Goal: Register for event/course

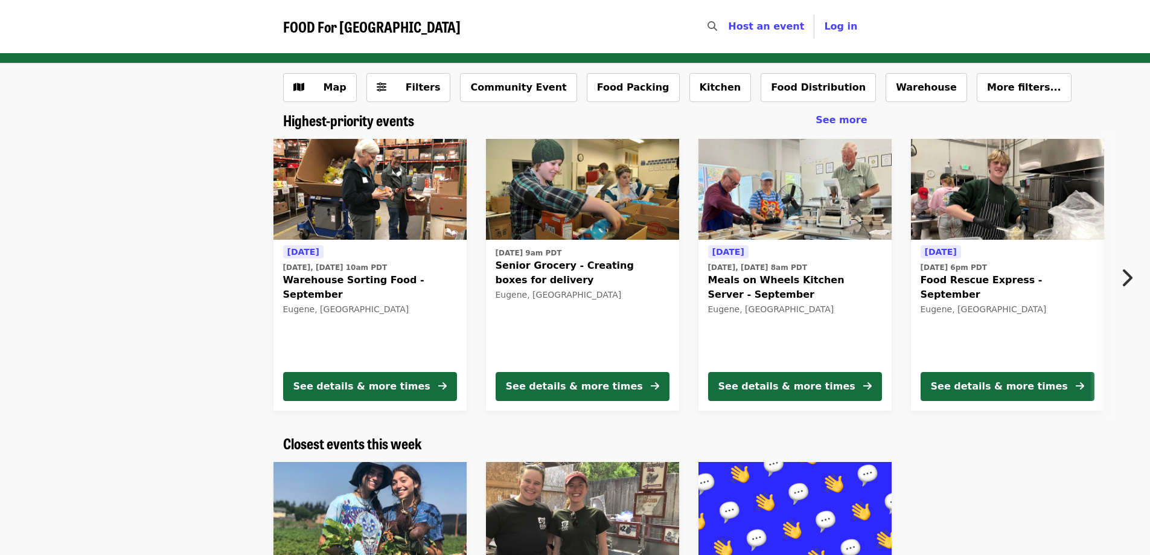
click at [1131, 282] on icon "chevron-right icon" at bounding box center [1126, 277] width 12 height 23
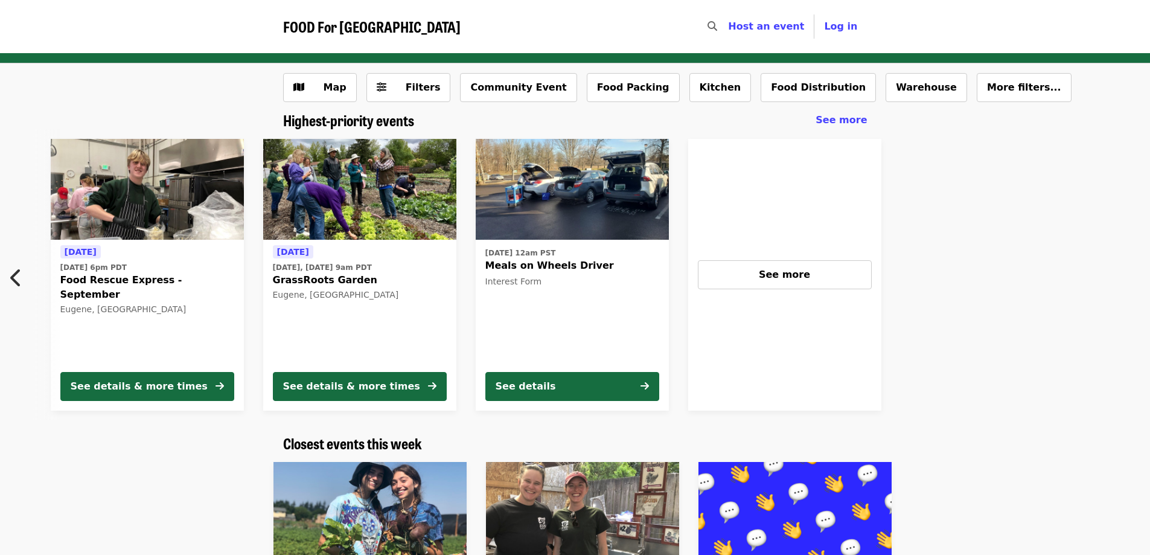
scroll to position [0, 862]
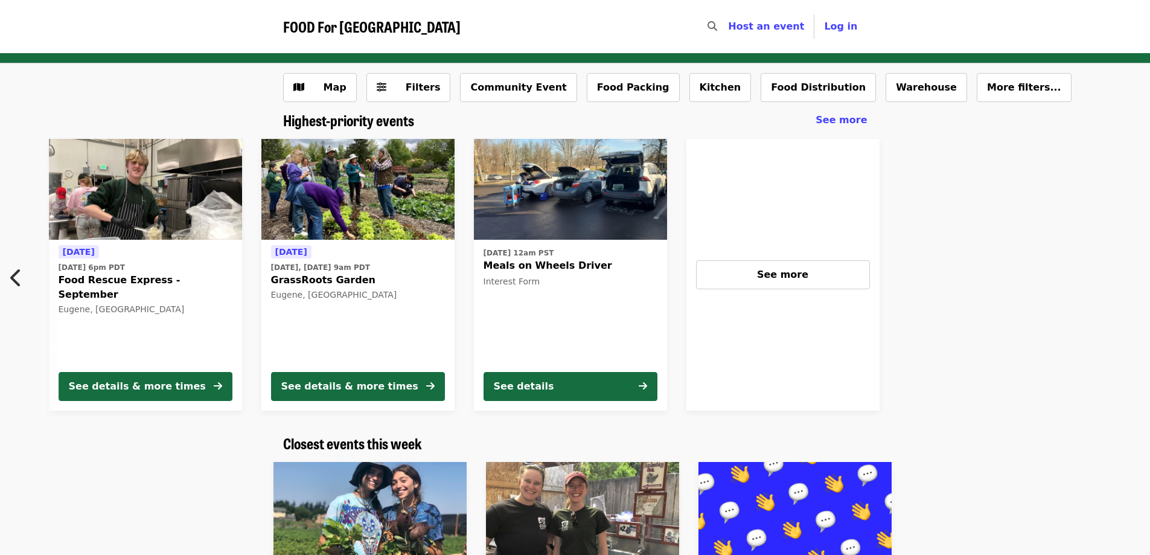
click at [1131, 282] on div "Today Today, Sep 4 @ 10am PDT Warehouse Sorting Food - September Eugene, OR See…" at bounding box center [575, 274] width 1150 height 291
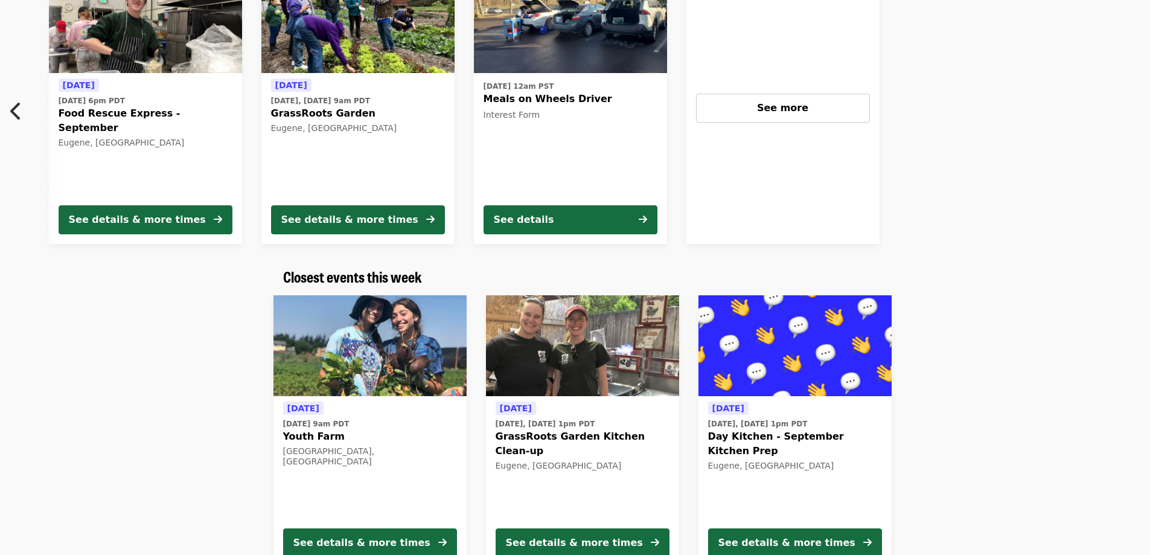
scroll to position [60, 0]
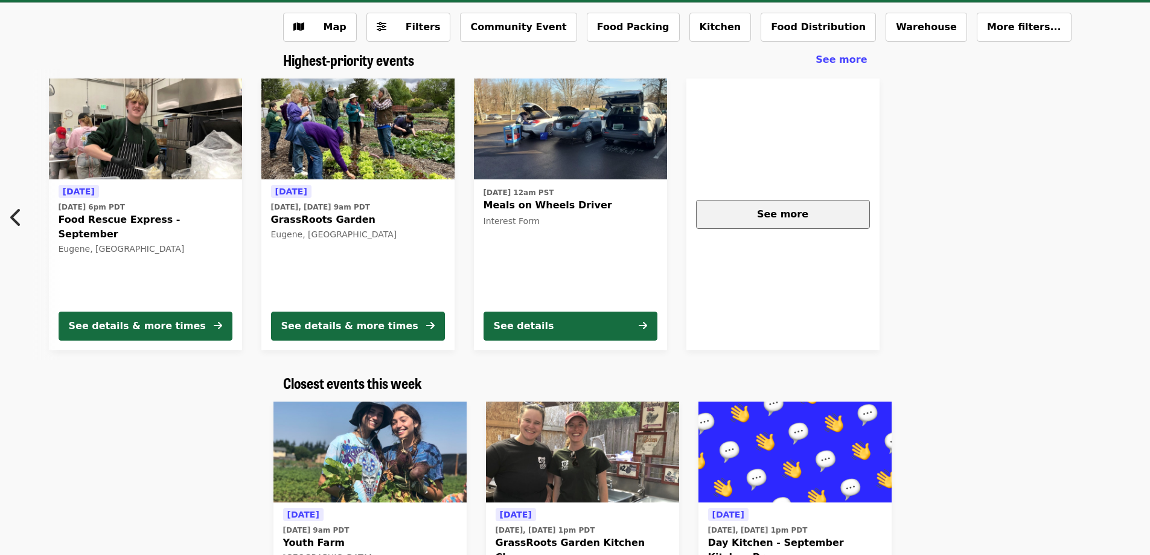
click at [809, 211] on div "See more" at bounding box center [782, 214] width 153 height 14
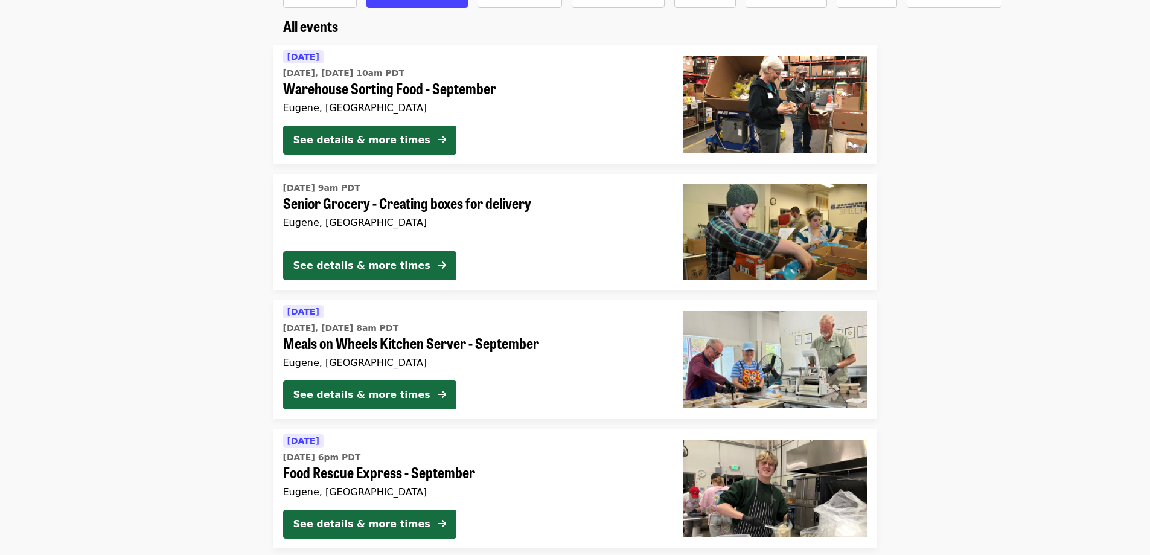
scroll to position [34, 0]
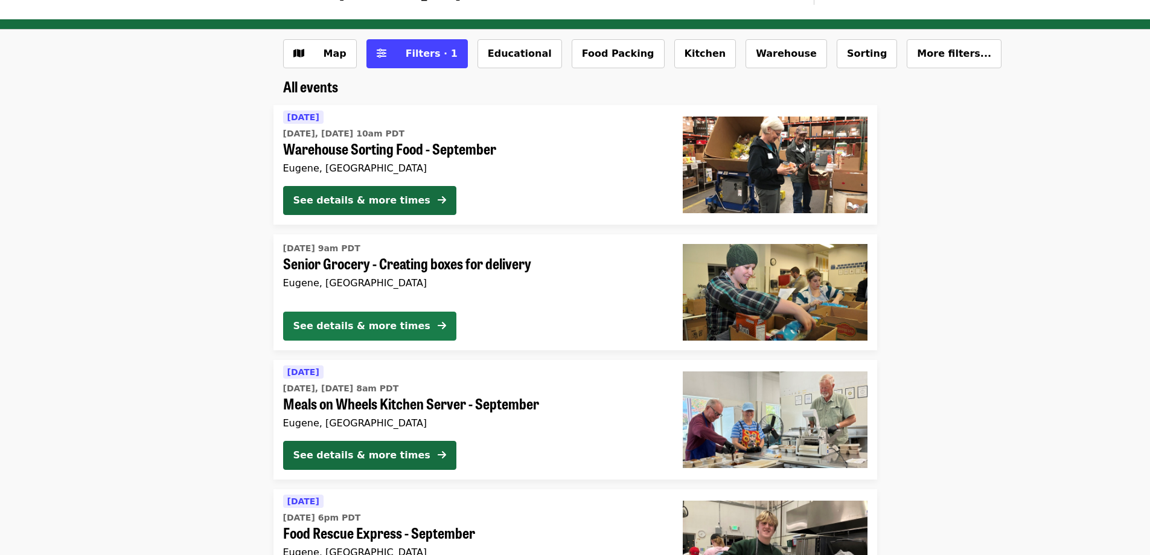
click at [353, 325] on div "See details & more times" at bounding box center [361, 326] width 137 height 14
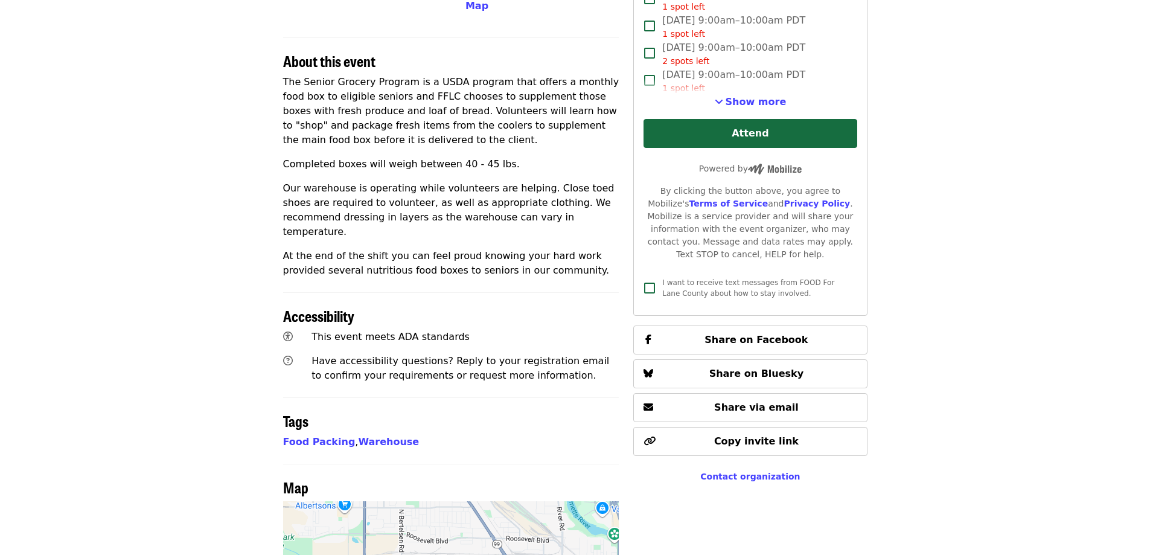
scroll to position [423, 0]
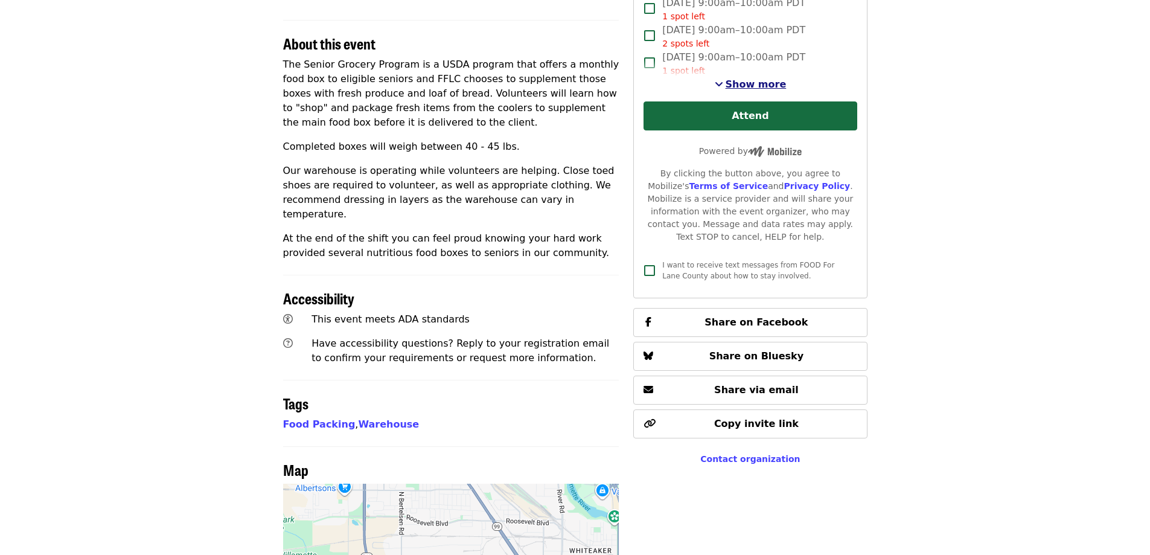
click at [744, 80] on span "Show more" at bounding box center [756, 83] width 61 height 11
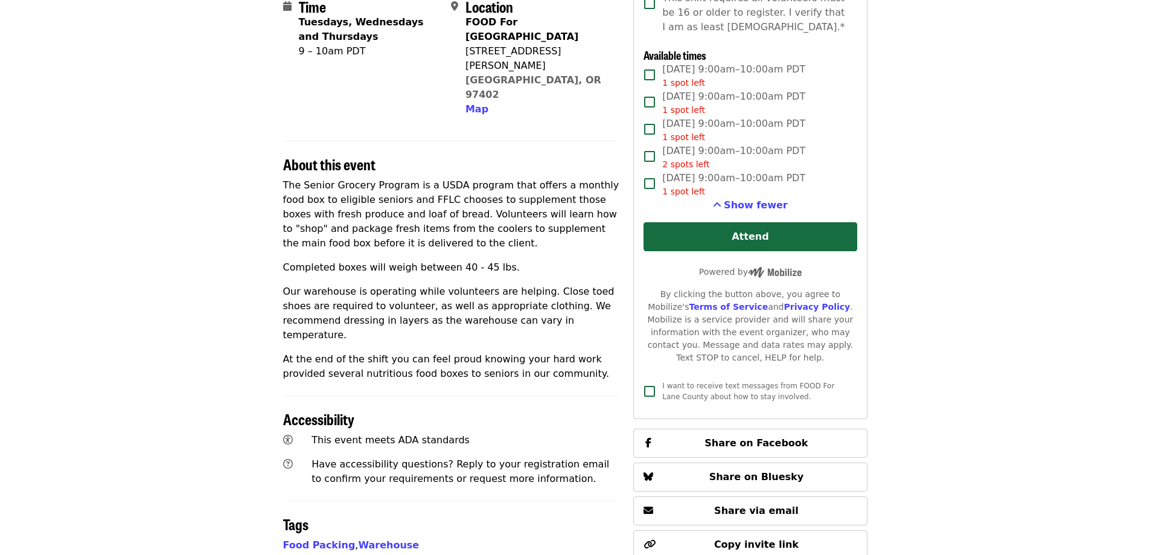
scroll to position [0, 0]
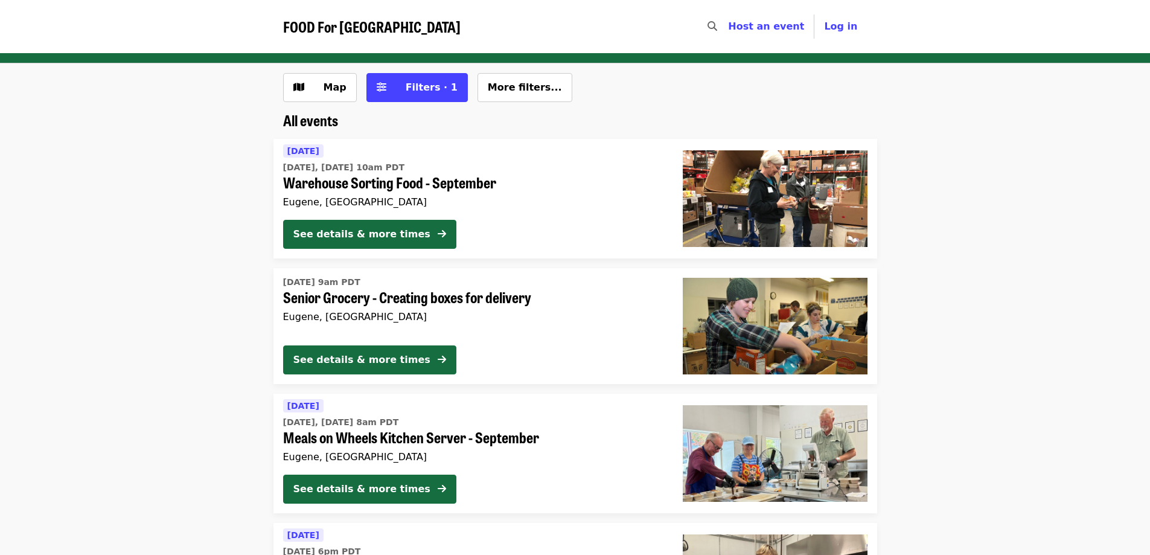
scroll to position [34, 0]
